Goal: Check status

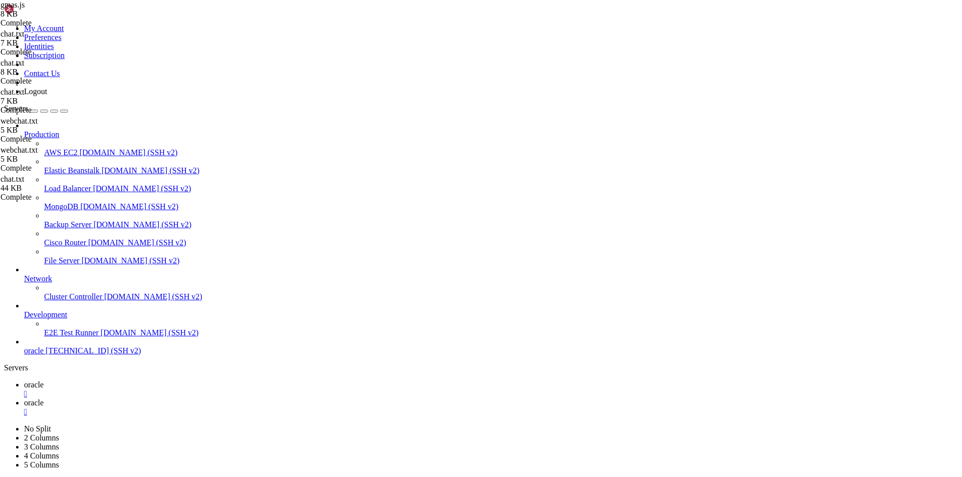
scroll to position [4318, 0]
click at [44, 381] on span "oracle" at bounding box center [34, 385] width 20 height 9
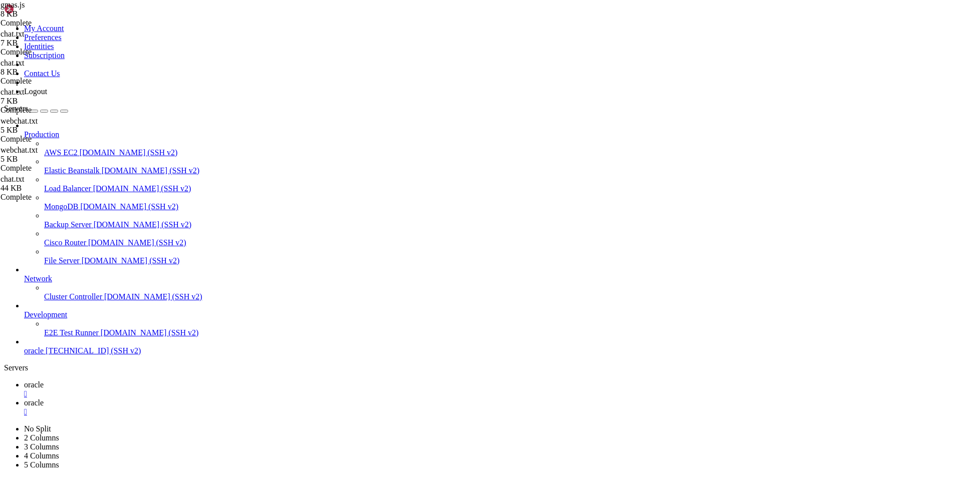
scroll to position [4701, 0]
drag, startPoint x: 306, startPoint y: 847, endPoint x: 11, endPoint y: 796, distance: 299.9
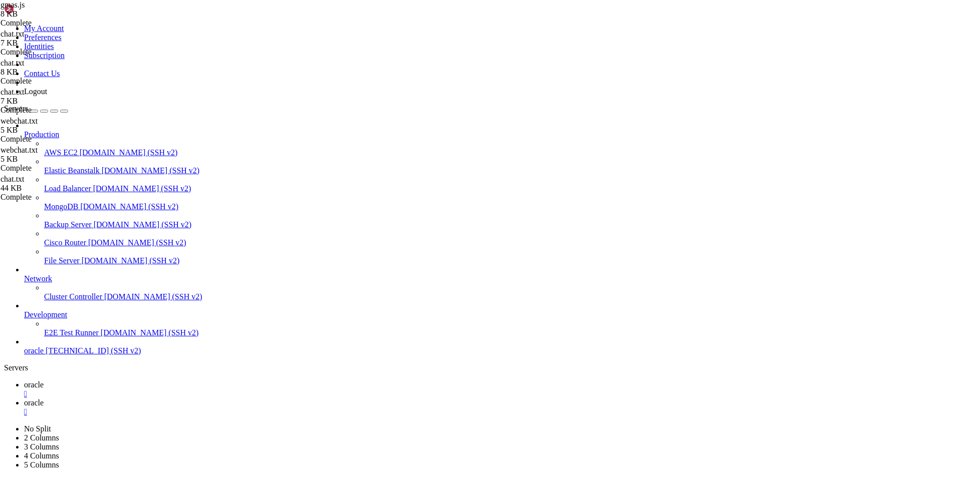
scroll to position [4956, 0]
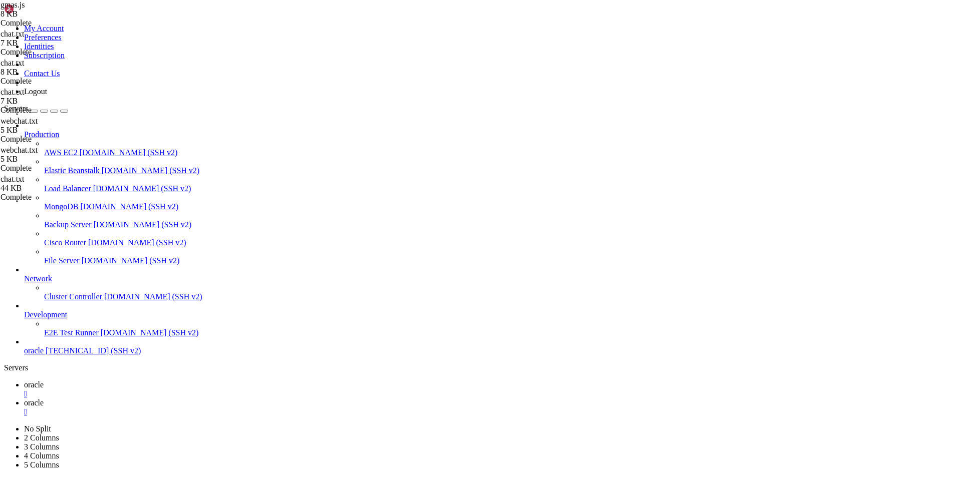
click at [102, 356] on div "Production AWS EC2 [DOMAIN_NAME] (SSH v2) Elastic Beanstalk [DOMAIN_NAME] (SSH …" at bounding box center [481, 238] width 954 height 234
click at [50, 356] on div "Production AWS EC2 [DOMAIN_NAME] (SSH v2) Elastic Beanstalk [DOMAIN_NAME] (SSH …" at bounding box center [481, 238] width 954 height 234
click at [68, 356] on div "Production AWS EC2 [DOMAIN_NAME] (SSH v2) Elastic Beanstalk [DOMAIN_NAME] (SSH …" at bounding box center [481, 238] width 954 height 234
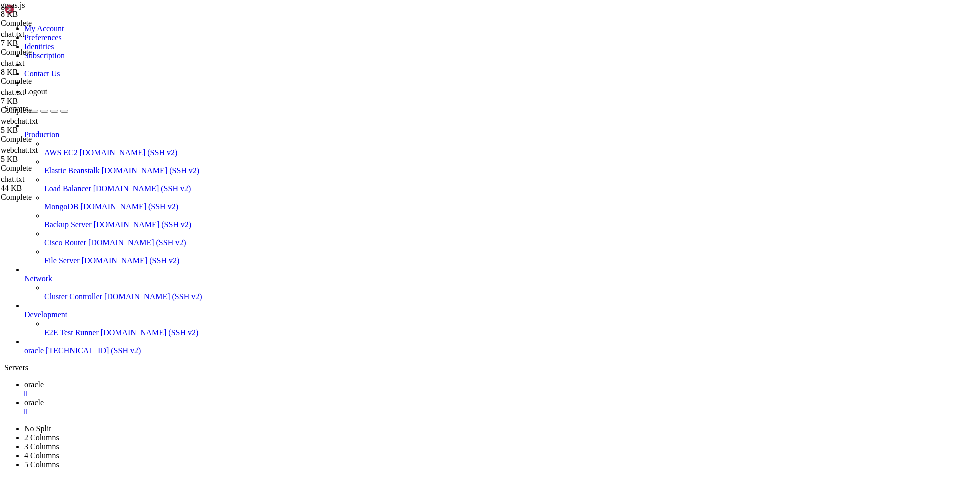
drag, startPoint x: 427, startPoint y: 473, endPoint x: 387, endPoint y: 473, distance: 40.6
drag, startPoint x: 67, startPoint y: 428, endPoint x: 75, endPoint y: 430, distance: 8.2
click at [67, 356] on div "Production AWS EC2 [DOMAIN_NAME] (SSH v2) Elastic Beanstalk [DOMAIN_NAME] (SSH …" at bounding box center [481, 238] width 954 height 234
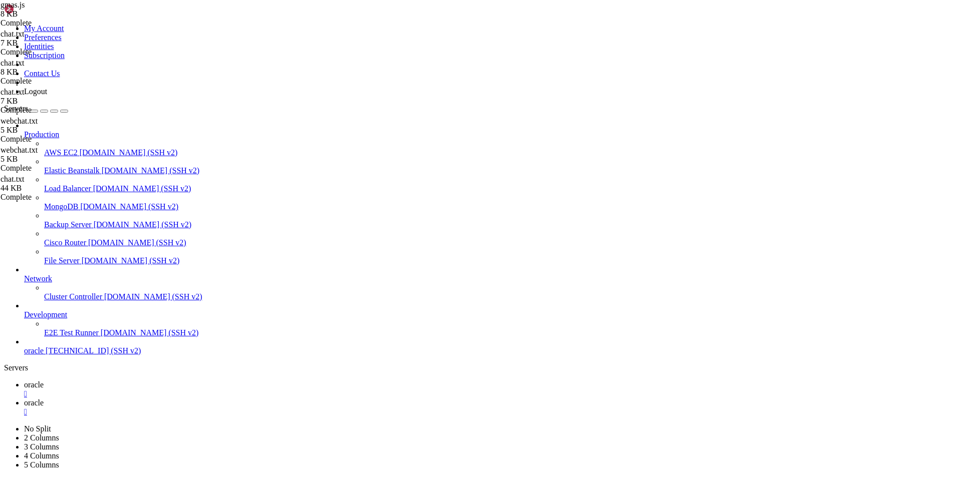
scroll to position [6396, 0]
click at [28, 356] on div "Production AWS EC2 [DOMAIN_NAME] (SSH v2) Elastic Beanstalk [DOMAIN_NAME] (SSH …" at bounding box center [481, 238] width 954 height 234
